Goal: Information Seeking & Learning: Understand process/instructions

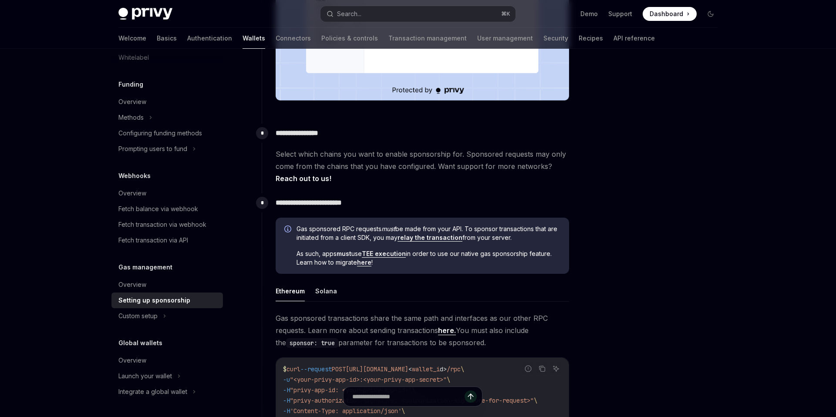
scroll to position [386, 0]
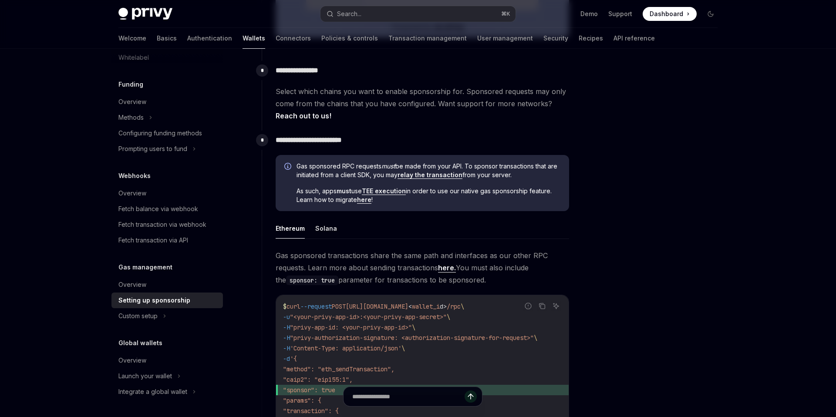
click at [378, 192] on link "TEE execution" at bounding box center [384, 191] width 44 height 8
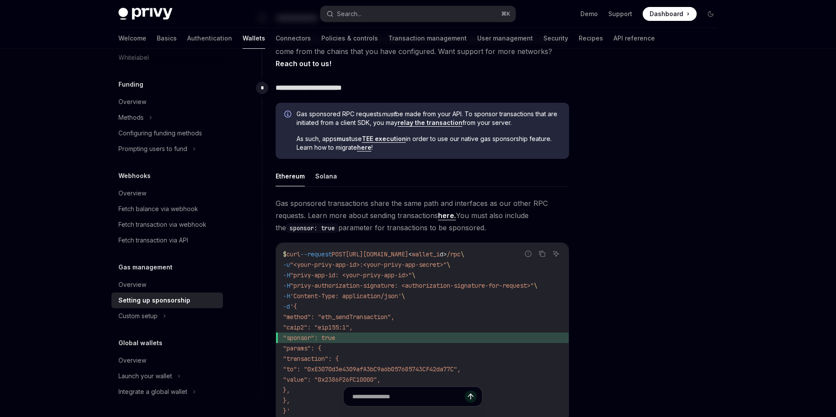
scroll to position [435, 0]
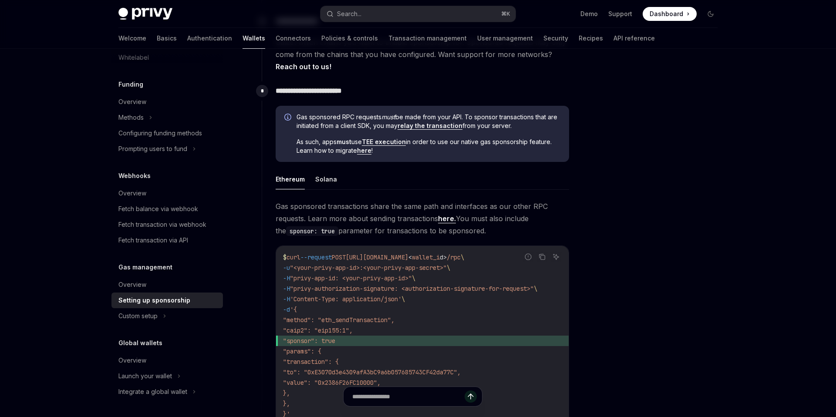
click at [459, 127] on link "relay the transaction" at bounding box center [430, 126] width 65 height 8
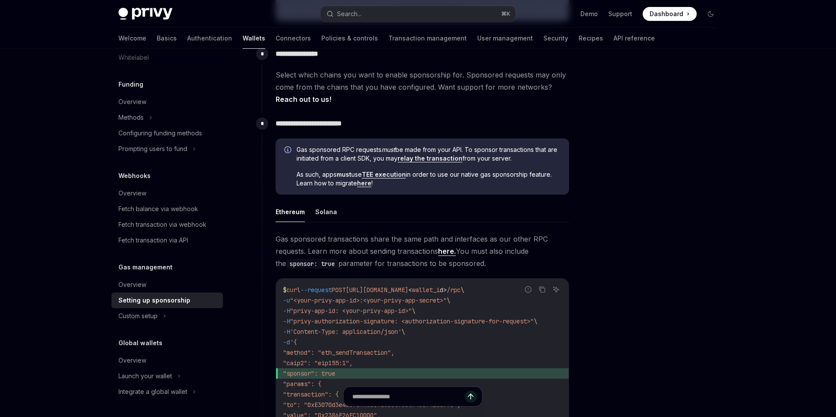
scroll to position [304, 0]
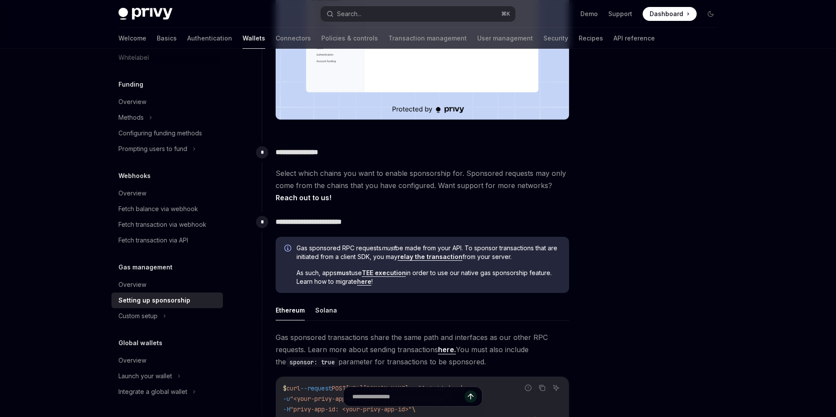
drag, startPoint x: 297, startPoint y: 245, endPoint x: 535, endPoint y: 259, distance: 238.6
click at [535, 259] on span "Gas sponsored RPC requests must be made from your API. To sponsor transactions …" at bounding box center [429, 252] width 264 height 17
copy span "Gas sponsored RPC requests must be made from your API. To sponsor transactions …"
click at [434, 294] on div "Gas sponsored RPC requests must be made from your API. To sponsor transactions …" at bounding box center [422, 404] width 293 height 334
drag, startPoint x: 439, startPoint y: 303, endPoint x: 381, endPoint y: 282, distance: 61.2
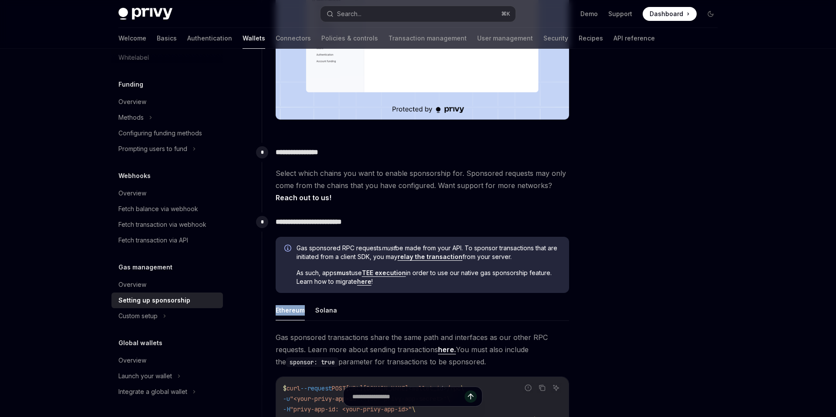
click at [381, 282] on div "Gas sponsored RPC requests must be made from your API. To sponsor transactions …" at bounding box center [422, 404] width 293 height 334
click at [381, 282] on span "As such, apps must use TEE execution in order to use our native gas sponsorship…" at bounding box center [429, 277] width 264 height 17
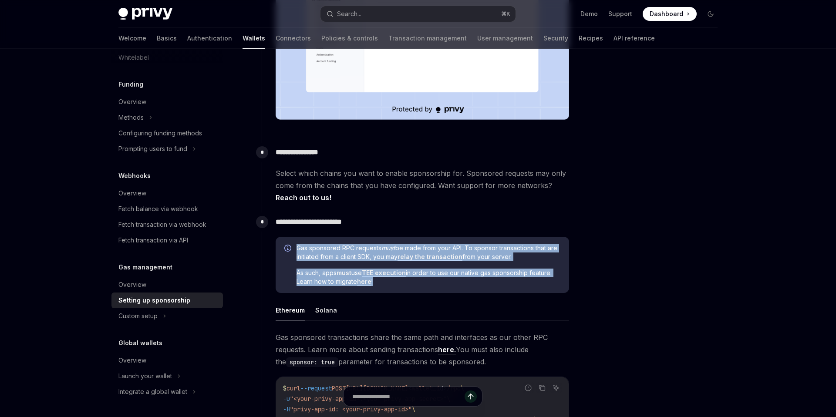
drag, startPoint x: 389, startPoint y: 282, endPoint x: 295, endPoint y: 251, distance: 98.9
click at [295, 251] on div "Gas sponsored RPC requests must be made from your API. To sponsor transactions …" at bounding box center [422, 265] width 293 height 57
copy div "Gas sponsored RPC requests must be made from your API. To sponsor transactions …"
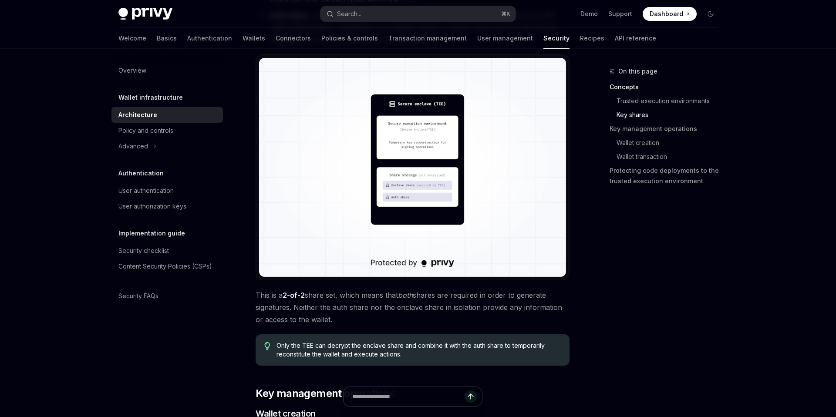
scroll to position [777, 0]
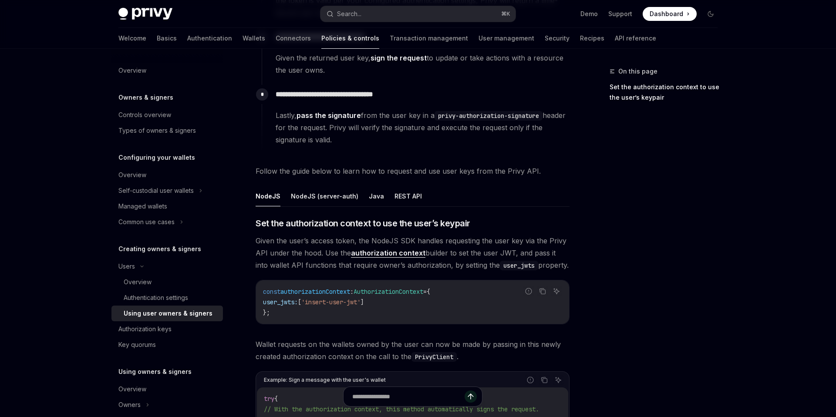
scroll to position [218, 0]
